Goal: Register for event/course

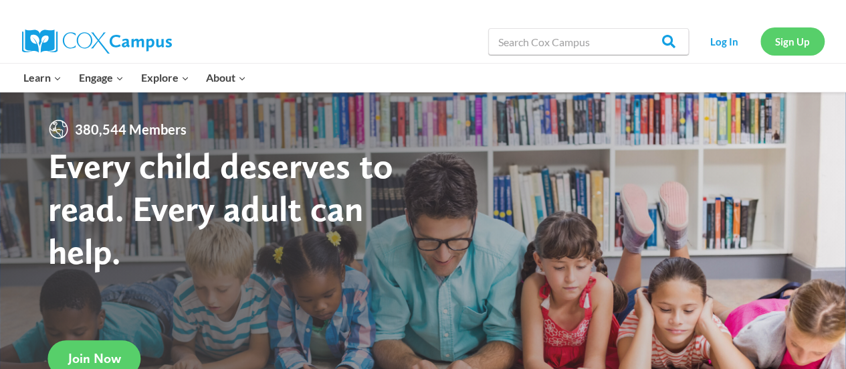
click at [800, 30] on link "Sign Up" at bounding box center [793, 40] width 64 height 27
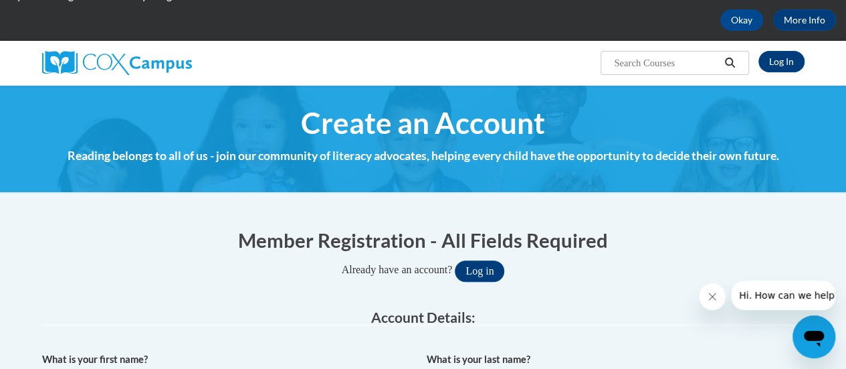
scroll to position [62, 0]
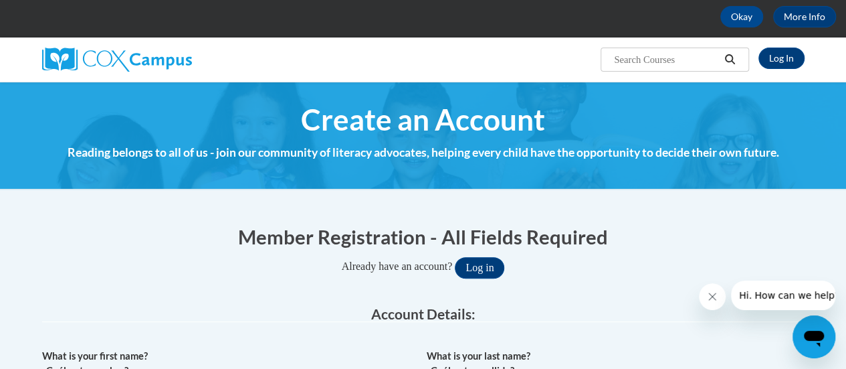
click at [499, 117] on span "Create an Account" at bounding box center [423, 119] width 244 height 35
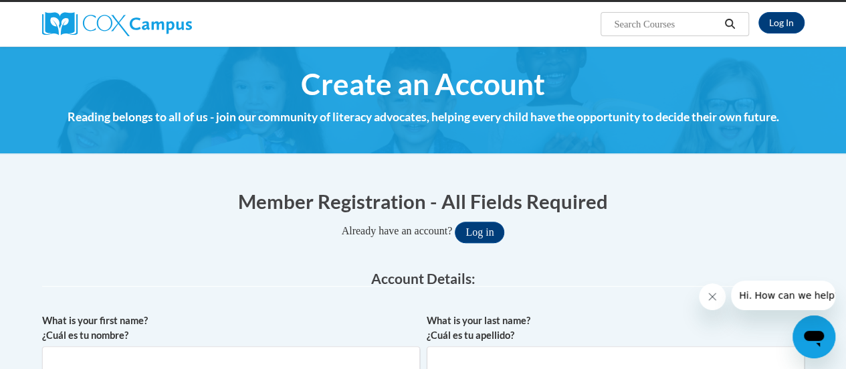
scroll to position [109, 0]
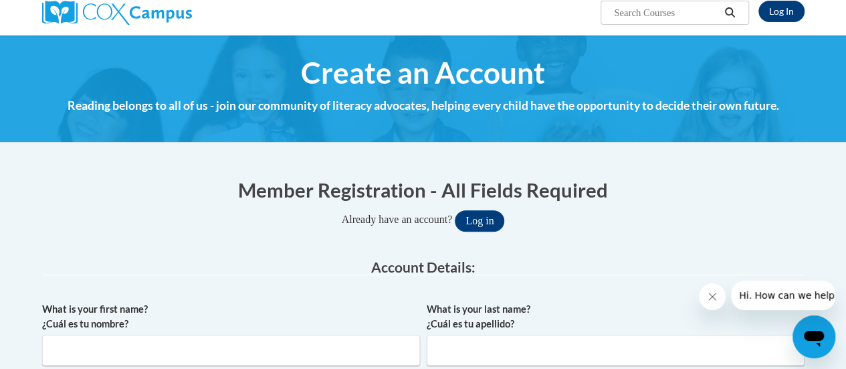
click at [409, 105] on h4 "Reading belongs to all of us - join our community of literacy advocates, helpin…" at bounding box center [423, 105] width 763 height 17
click at [389, 73] on span "Create an Account" at bounding box center [423, 72] width 244 height 35
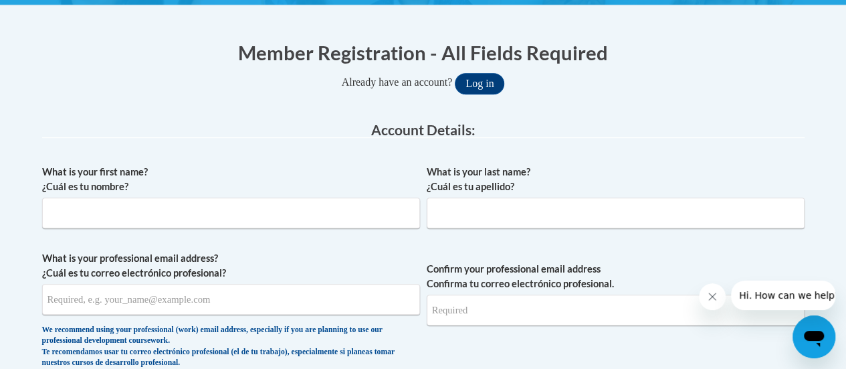
scroll to position [249, 0]
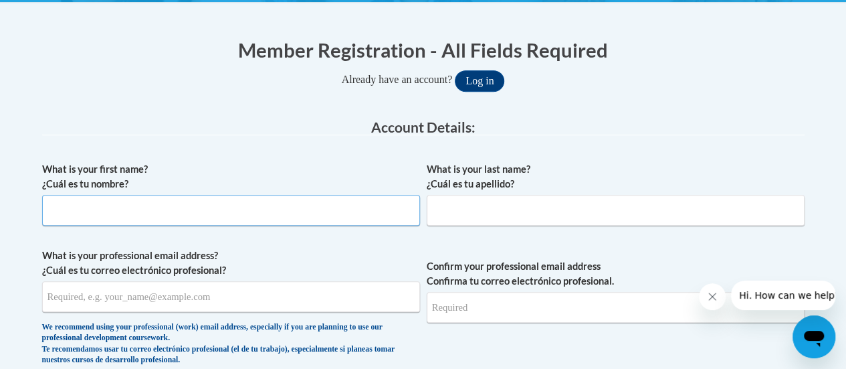
click at [114, 201] on input "What is your first name? ¿Cuál es tu nombre?" at bounding box center [231, 210] width 378 height 31
type input "Nereida"
type input "Rivera"
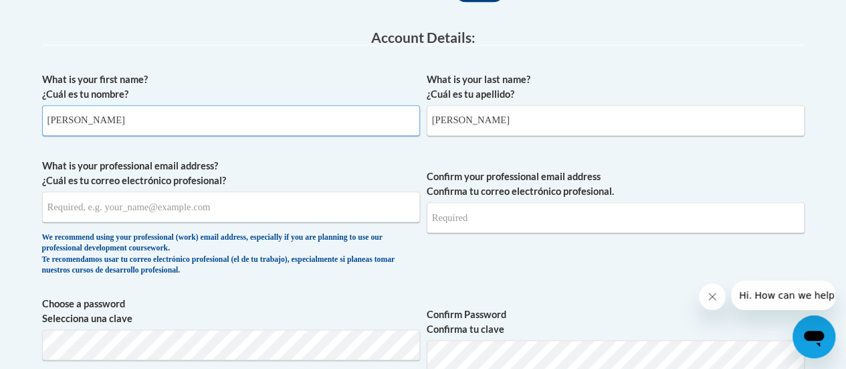
scroll to position [339, 0]
click at [167, 212] on input "What is your professional email address? ¿Cuál es tu correo electrónico profesi…" at bounding box center [231, 206] width 378 height 31
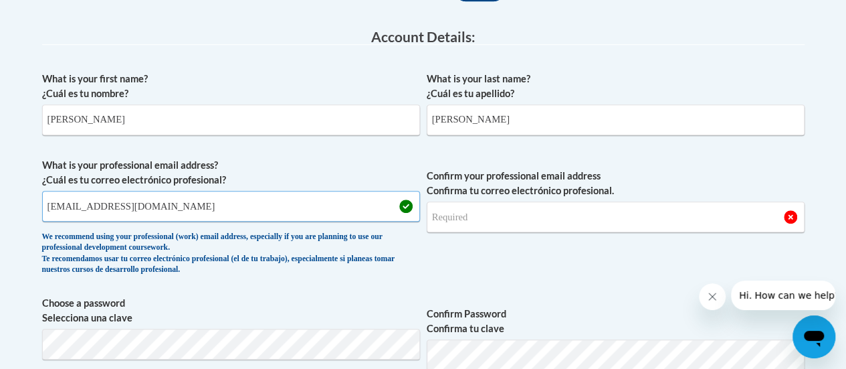
type input "nereidatorresrivera@gmail.com"
click at [494, 223] on input "Confirm your professional email address Confirma tu correo electrónico profesio…" at bounding box center [616, 216] width 378 height 31
type input "n"
click at [218, 203] on input "nereidatorresrivera@gmail.com" at bounding box center [231, 206] width 378 height 31
type input "n"
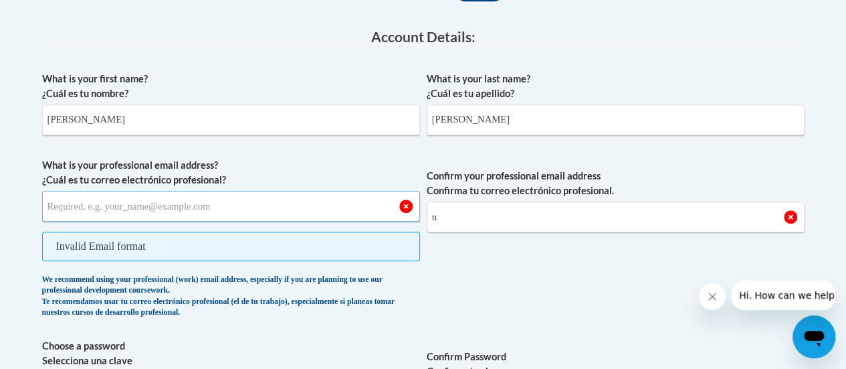
type input "n"
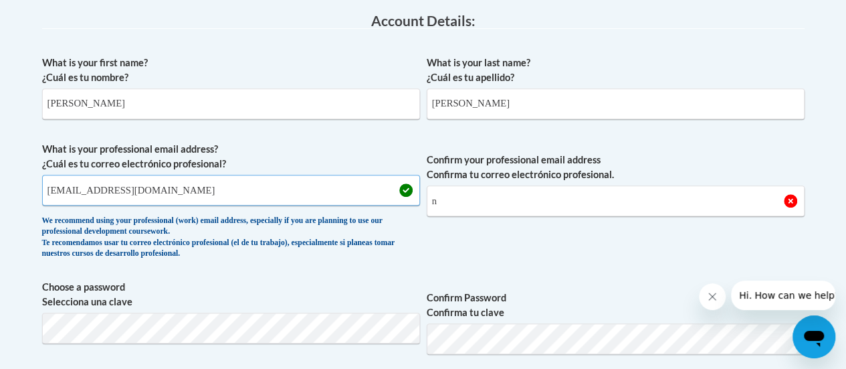
scroll to position [358, 0]
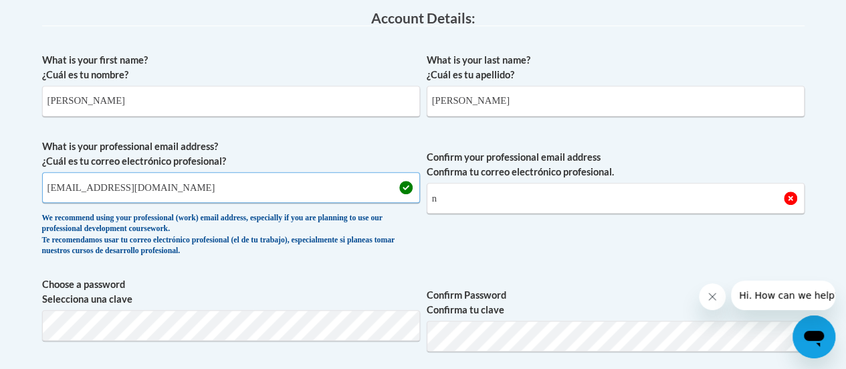
type input "ntorres1@daltonstate.edu"
click at [439, 199] on input "n" at bounding box center [616, 198] width 378 height 31
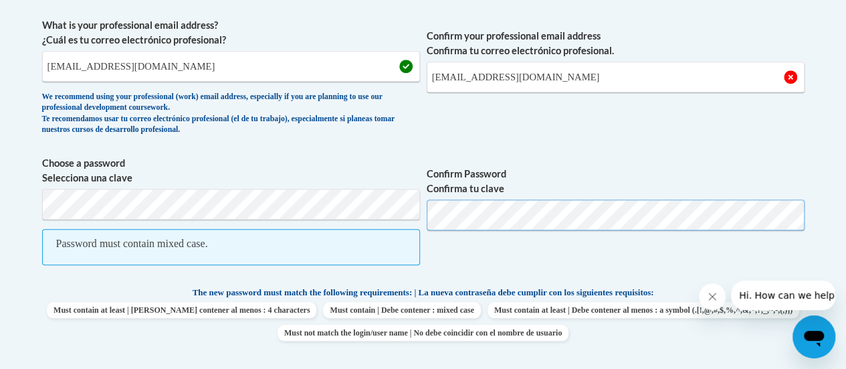
scroll to position [504, 0]
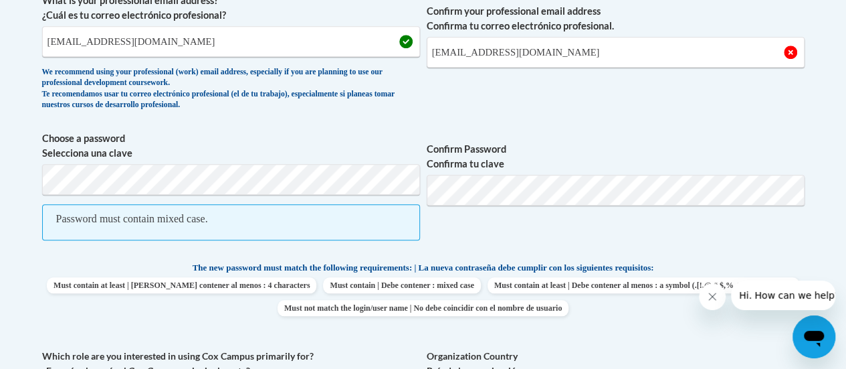
click at [326, 221] on span "Password must contain mixed case." at bounding box center [231, 222] width 378 height 36
click at [667, 235] on span "Confirm Password Confirma tu clave" at bounding box center [616, 192] width 378 height 123
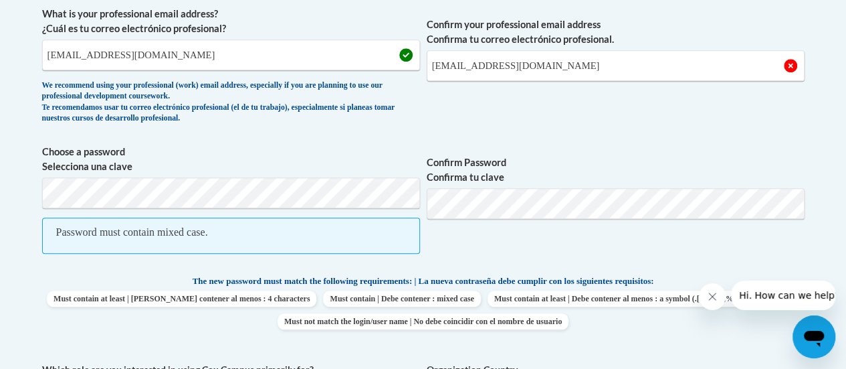
scroll to position [488, 0]
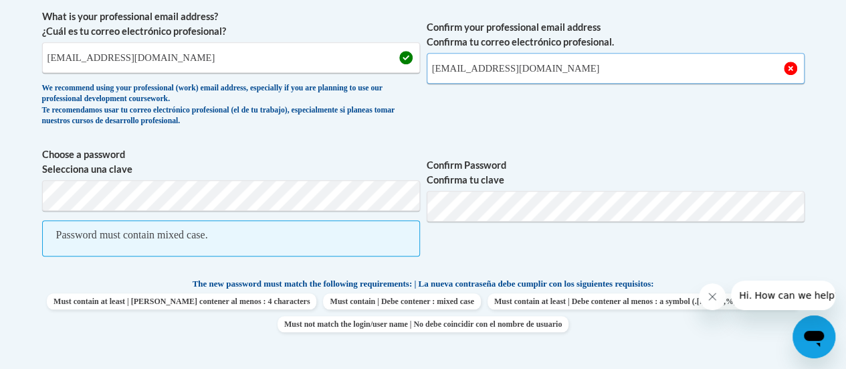
click at [467, 70] on input "ntorres@daltonstate.edu" at bounding box center [616, 68] width 378 height 31
type input "ntorres1@daltonstate.edu"
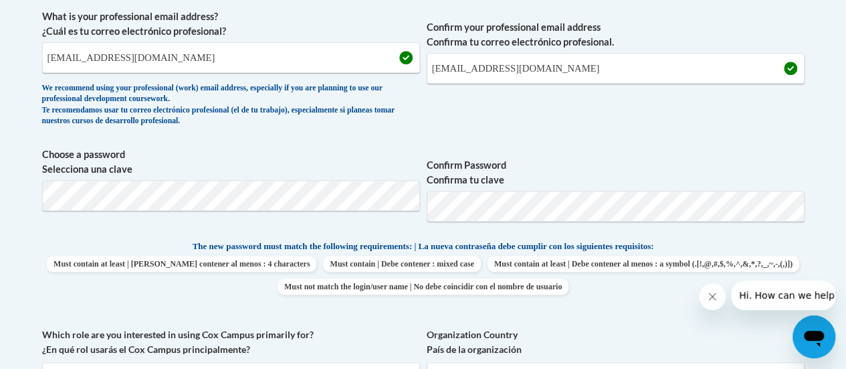
click at [710, 247] on p "The new password must match the following requirements: | La nueva contraseña d…" at bounding box center [423, 247] width 763 height 17
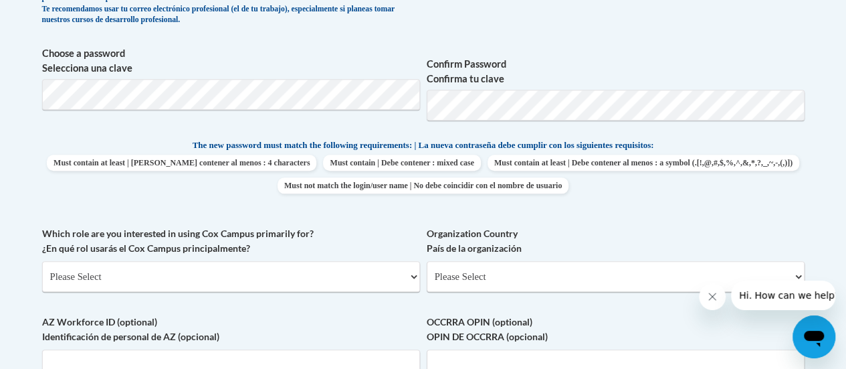
scroll to position [620, 0]
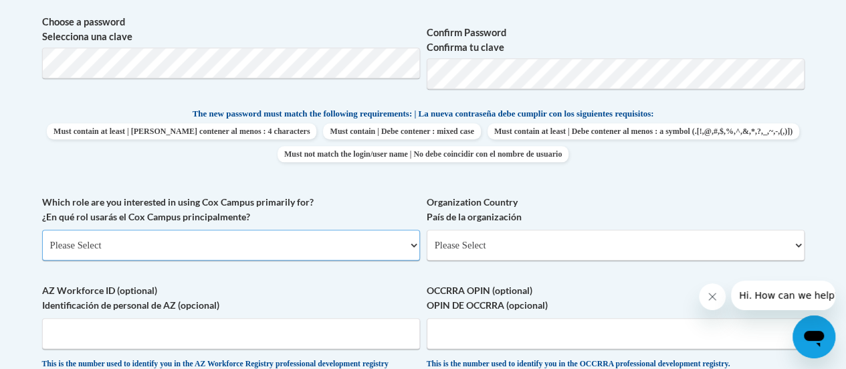
click at [359, 248] on select "Please Select College/University | Colegio/Universidad Community/Nonprofit Part…" at bounding box center [231, 244] width 378 height 31
select select "5a18ea06-2b54-4451-96f2-d152daf9eac5"
click at [42, 229] on select "Please Select College/University | Colegio/Universidad Community/Nonprofit Part…" at bounding box center [231, 244] width 378 height 31
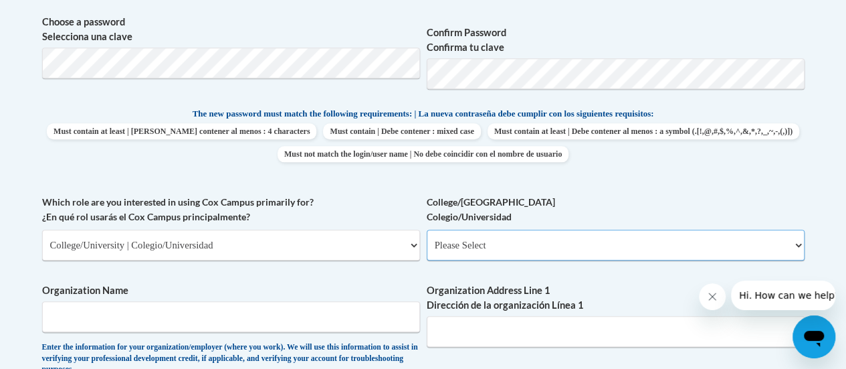
click at [653, 248] on select "Please Select College/University Staff | Empleado universitario College/Univers…" at bounding box center [616, 244] width 378 height 31
select select "99b32b07-cffc-426c-8bf6-0cd77760d84b"
click at [427, 229] on select "Please Select College/University Staff | Empleado universitario College/Univers…" at bounding box center [616, 244] width 378 height 31
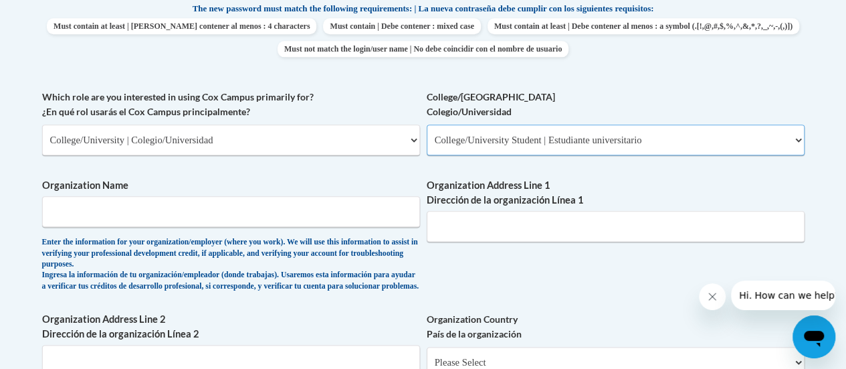
scroll to position [733, 0]
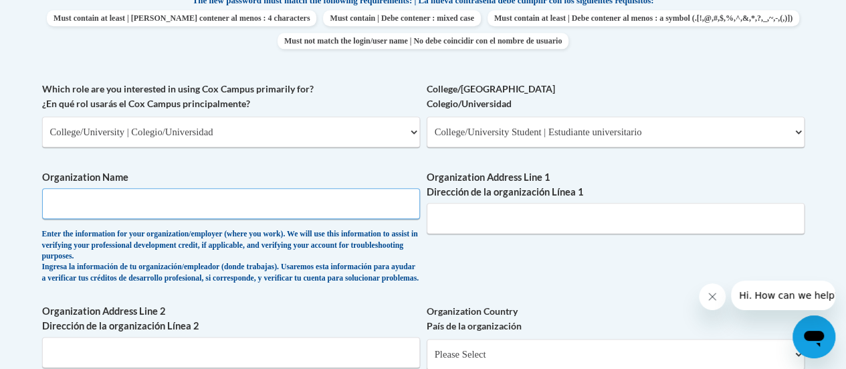
click at [343, 205] on input "Organization Name" at bounding box center [231, 203] width 378 height 31
click at [413, 321] on label "Organization Address Line 2 Dirección de la organización Línea 2" at bounding box center [231, 318] width 378 height 29
click at [413, 337] on input "Organization Address Line 2 Dirección de la organización Línea 2" at bounding box center [231, 352] width 378 height 31
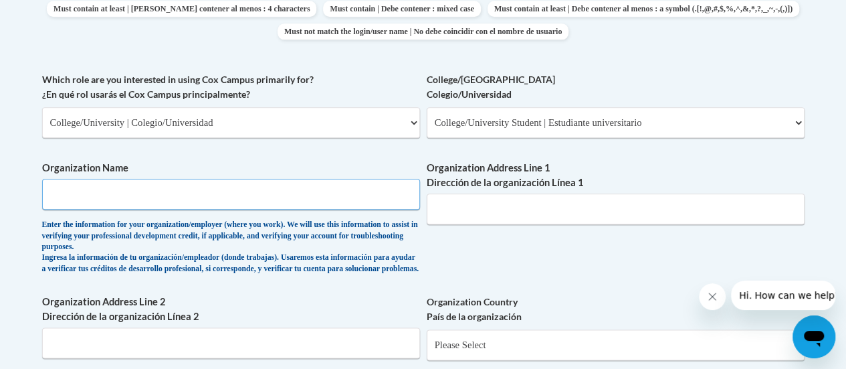
click at [294, 193] on input "Organization Name" at bounding box center [231, 194] width 378 height 31
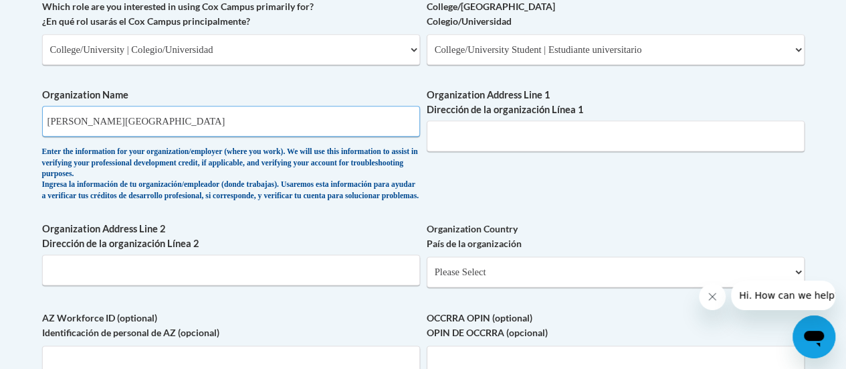
scroll to position [830, 0]
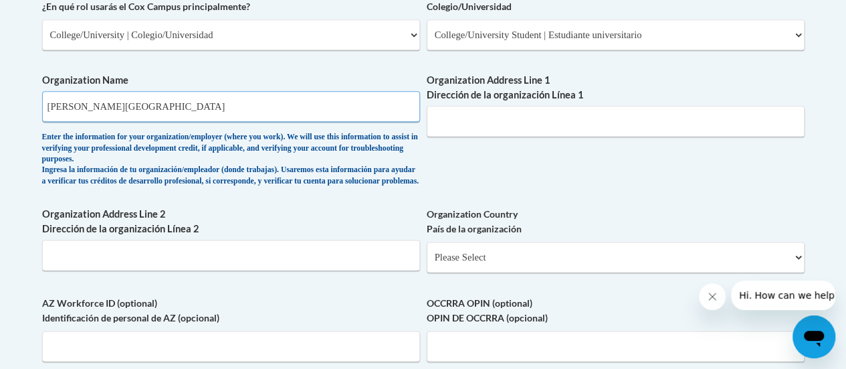
type input "Dalton State College"
click at [562, 120] on input "Organization Address Line 1 Dirección de la organización Línea 1" at bounding box center [616, 121] width 378 height 31
type input "650 College Dr"
click at [296, 269] on input "Organization Address Line 2 Dirección de la organización Línea 2" at bounding box center [231, 255] width 378 height 31
click at [494, 272] on select "Please Select United States | Estados Unidos Outside of the United States | Fue…" at bounding box center [616, 257] width 378 height 31
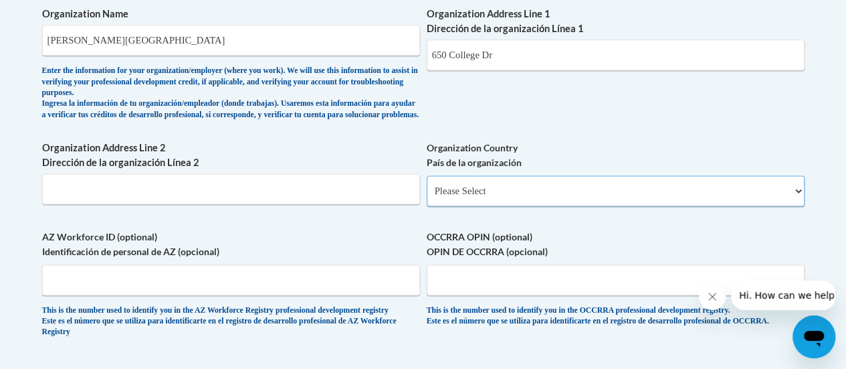
scroll to position [911, 0]
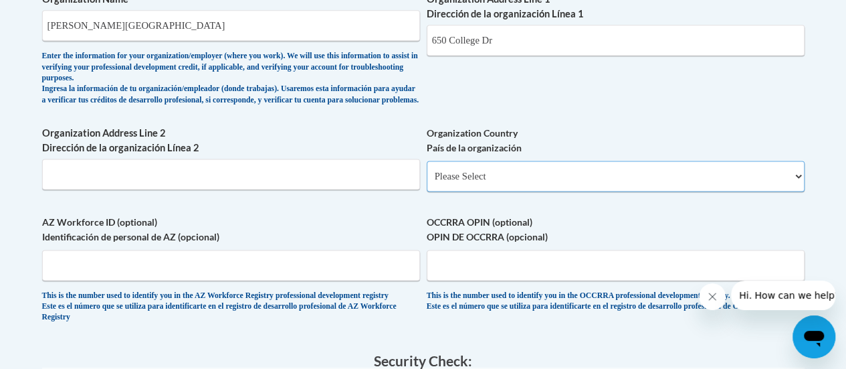
click at [533, 179] on select "Please Select United States | Estados Unidos Outside of the United States | Fue…" at bounding box center [616, 176] width 378 height 31
select select "ad49bcad-a171-4b2e-b99c-48b446064914"
click at [427, 171] on select "Please Select United States | Estados Unidos Outside of the United States | Fue…" at bounding box center [616, 176] width 378 height 31
select select
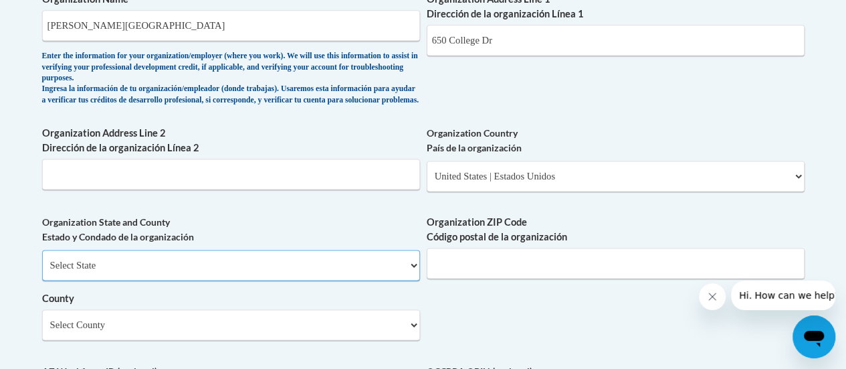
click at [326, 280] on select "Select State Alabama Alaska Arizona Arkansas California Colorado Connecticut De…" at bounding box center [231, 265] width 378 height 31
select select "Georgia"
click at [42, 260] on select "Select State Alabama Alaska Arizona Arkansas California Colorado Connecticut De…" at bounding box center [231, 265] width 378 height 31
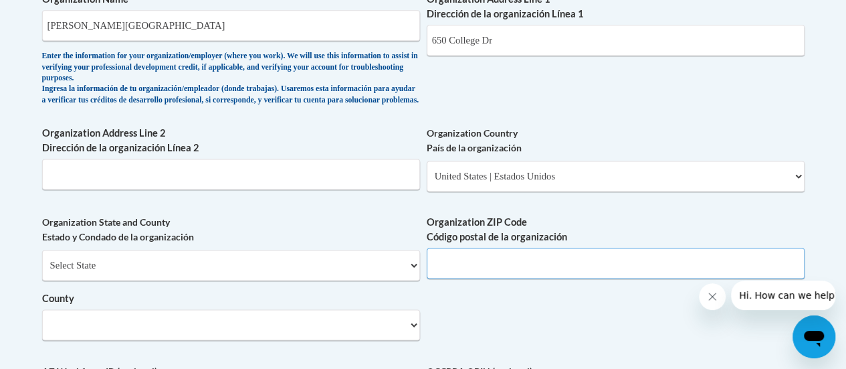
click at [485, 275] on input "Organization ZIP Code Código postal de la organización" at bounding box center [616, 263] width 378 height 31
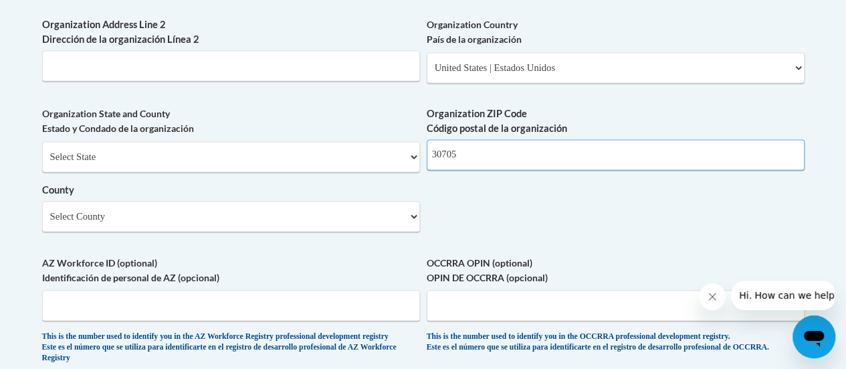
scroll to position [1024, 0]
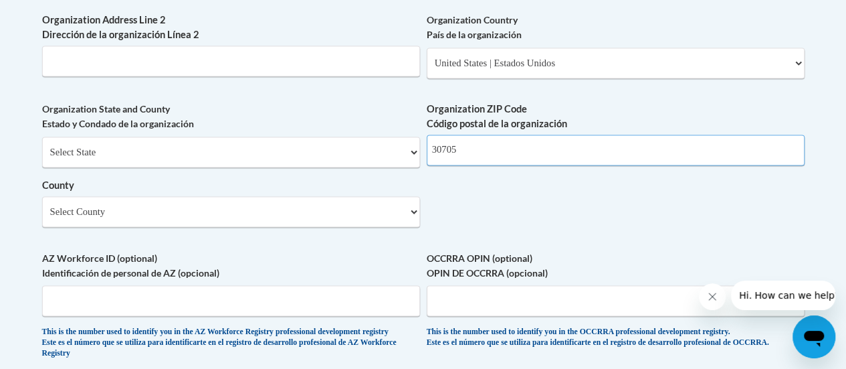
type input "30705"
click at [380, 217] on select "Select County Appling Atkinson Bacon Baker Baldwin Banks Barrow Bartow Ben Hill…" at bounding box center [231, 211] width 378 height 31
select select "Whitfield"
click at [42, 206] on select "Select County Appling Atkinson Bacon Baker Baldwin Banks Barrow Bartow Ben Hill…" at bounding box center [231, 211] width 378 height 31
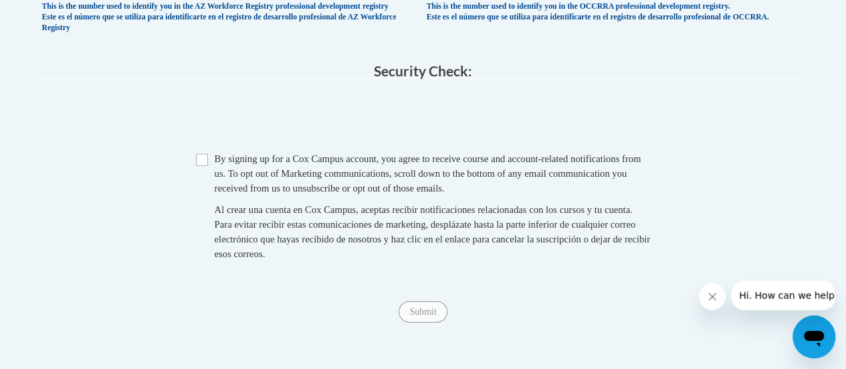
scroll to position [1349, 0]
click at [204, 165] on input "Checkbox" at bounding box center [202, 159] width 12 height 12
checkbox input "true"
click at [428, 322] on input "Submit" at bounding box center [423, 310] width 48 height 21
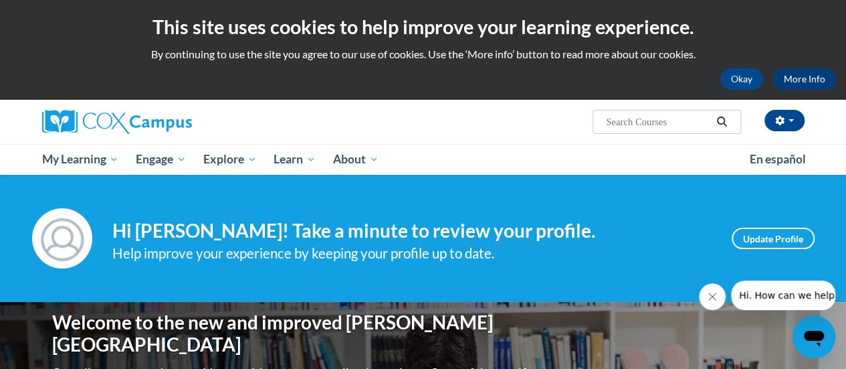
click at [663, 126] on input "Search..." at bounding box center [658, 122] width 107 height 16
click at [685, 115] on input "Search..." at bounding box center [658, 122] width 107 height 16
type input "k-3"
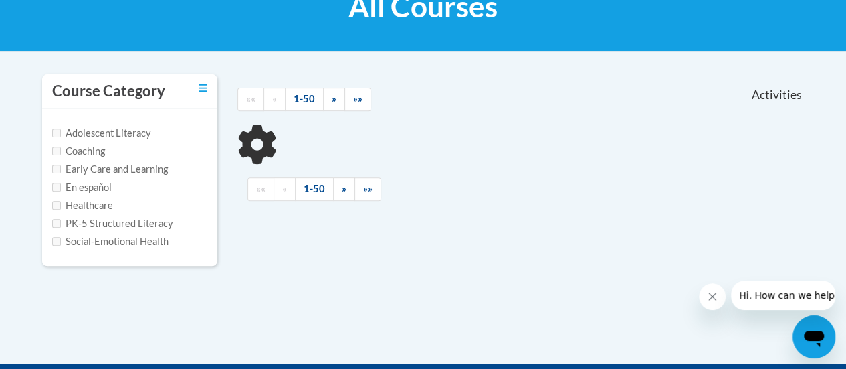
scroll to position [225, 0]
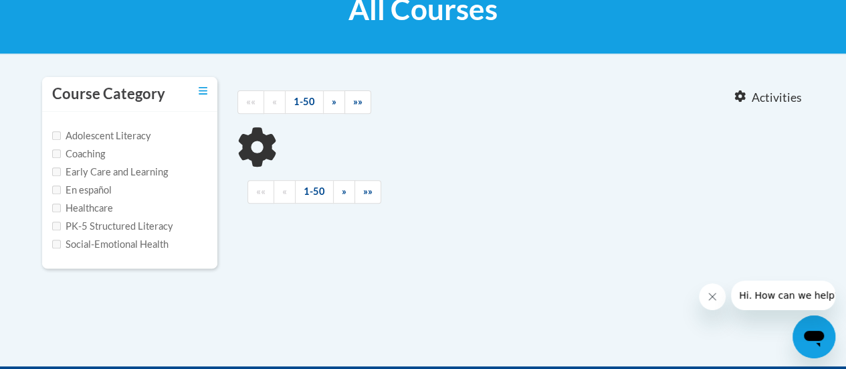
type input "k-3"
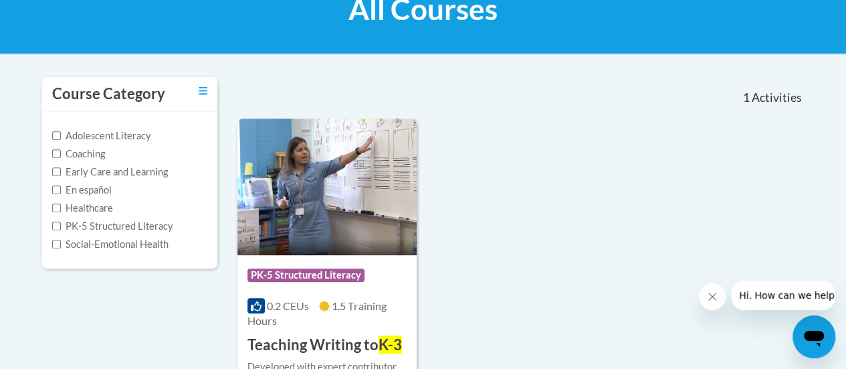
click at [59, 237] on label "Social-Emotional Health" at bounding box center [110, 244] width 116 height 15
click at [55, 229] on input "PK-5 Structured Literacy" at bounding box center [56, 225] width 9 height 9
checkbox input "true"
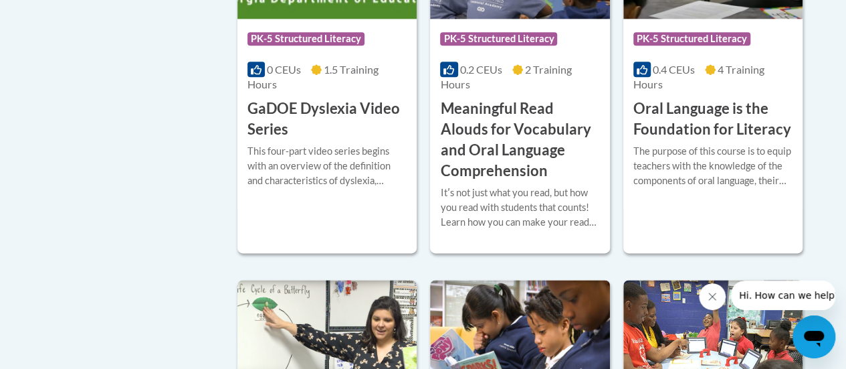
scroll to position [846, 0]
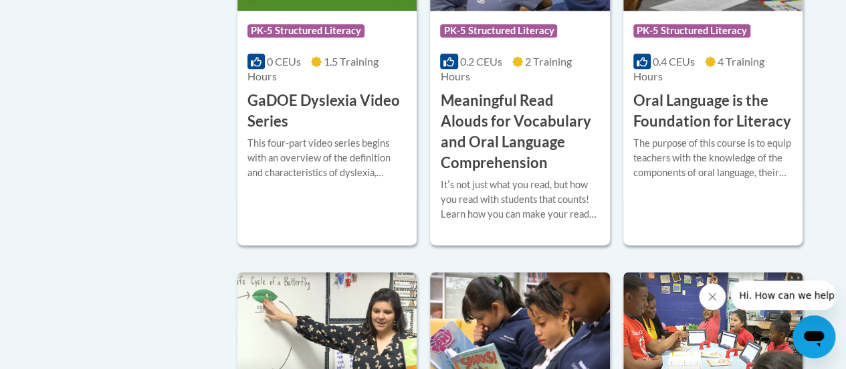
click at [518, 146] on h3 "Meaningful Read Alouds for Vocabulary and Oral Language Comprehension" at bounding box center [519, 131] width 159 height 82
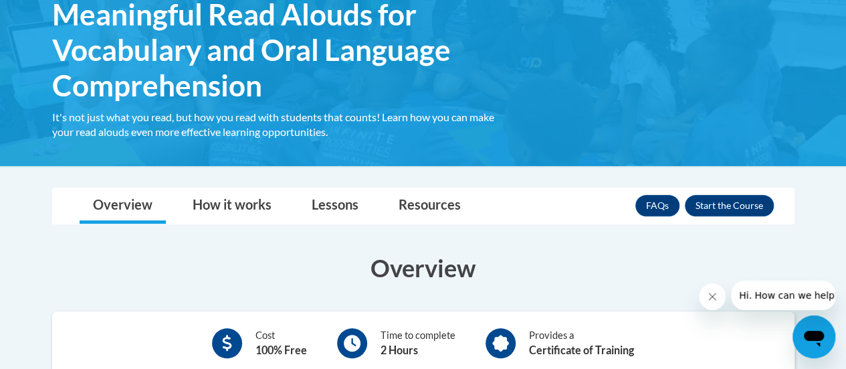
scroll to position [241, 0]
click at [750, 205] on button "Enroll" at bounding box center [729, 205] width 89 height 21
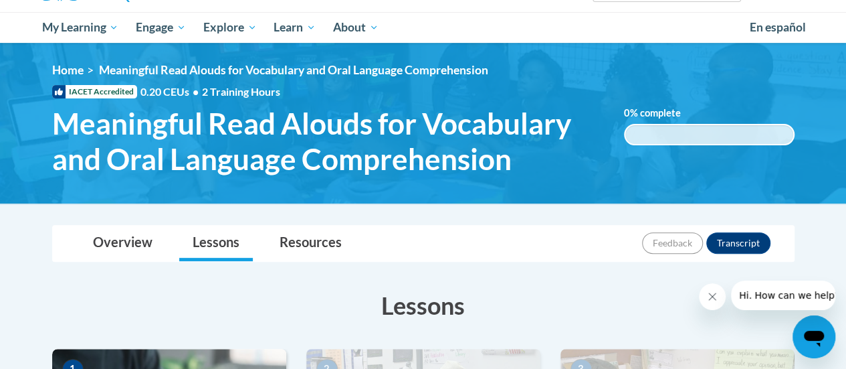
scroll to position [143, 0]
